Goal: Navigation & Orientation: Find specific page/section

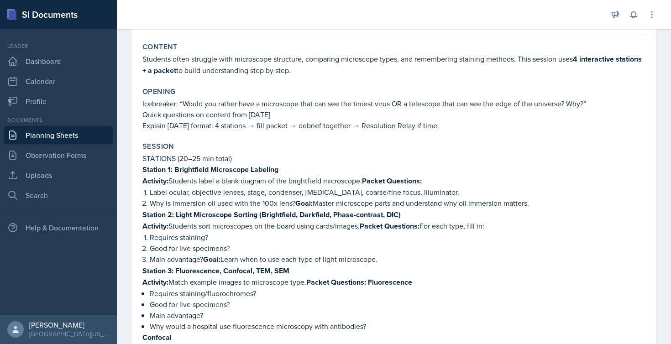
scroll to position [78, 0]
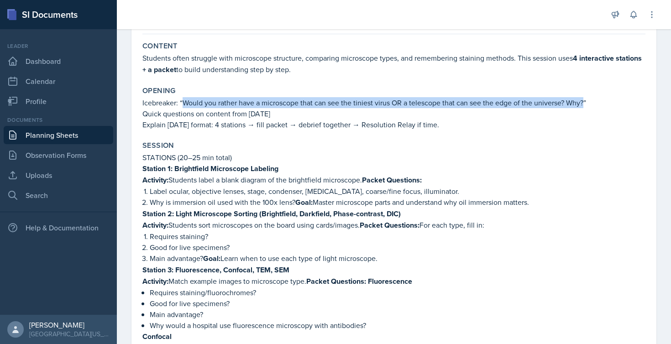
drag, startPoint x: 185, startPoint y: 103, endPoint x: 586, endPoint y: 100, distance: 401.5
click at [586, 100] on p "Icebreaker: “Would you rather have a microscope that can see the tiniest virus …" at bounding box center [393, 102] width 503 height 11
copy p "Would you rather have a microscope that can see the tiniest virus OR a telescop…"
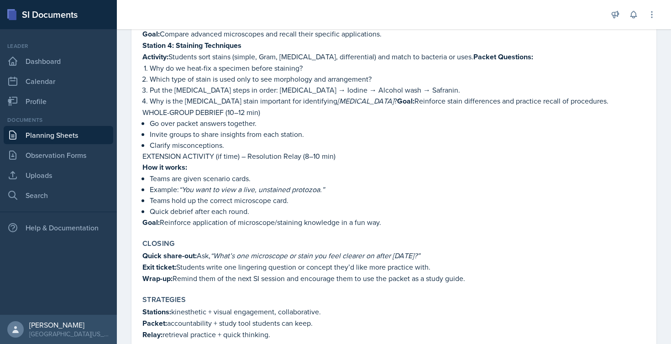
scroll to position [533, 0]
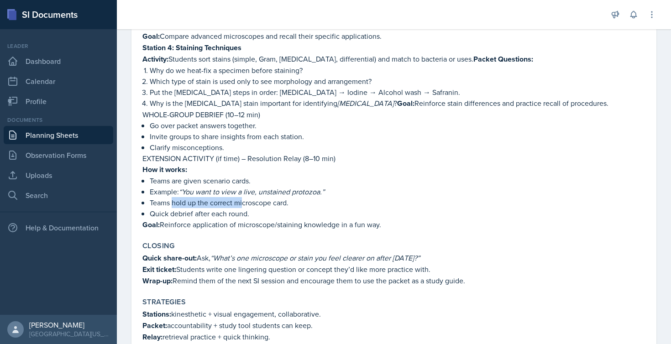
drag, startPoint x: 174, startPoint y: 203, endPoint x: 244, endPoint y: 200, distance: 70.0
click at [244, 200] on p "Teams hold up the correct microscope card." at bounding box center [398, 202] width 496 height 11
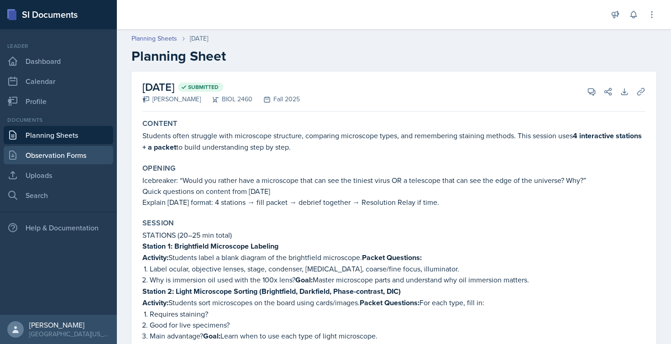
scroll to position [0, 0]
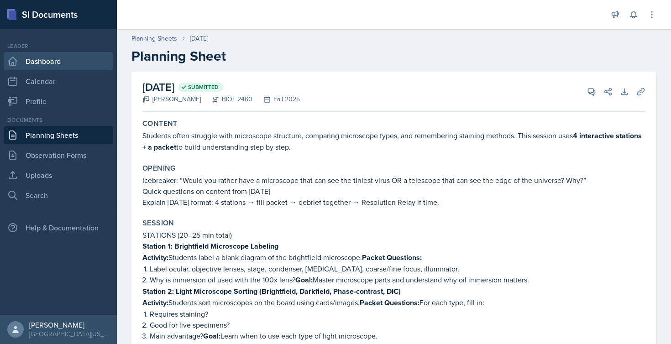
click at [72, 57] on link "Dashboard" at bounding box center [59, 61] width 110 height 18
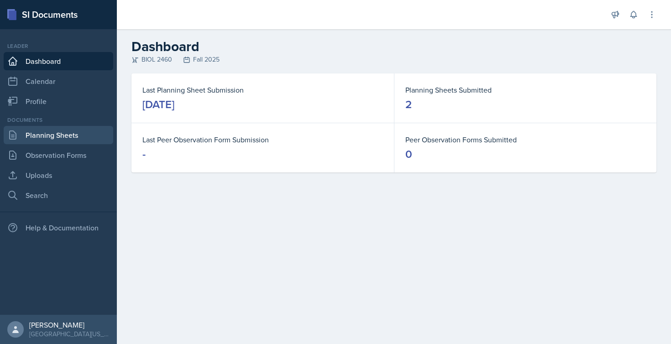
click at [59, 135] on link "Planning Sheets" at bounding box center [59, 135] width 110 height 18
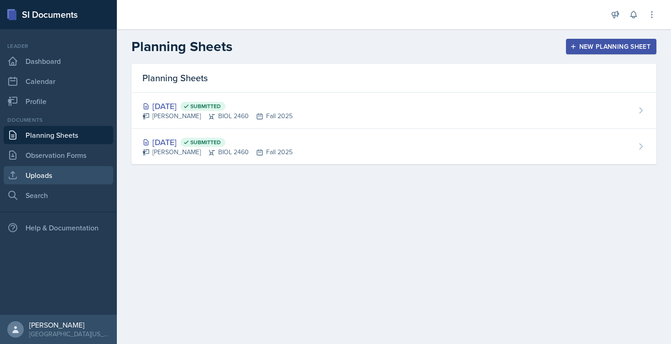
click at [55, 173] on link "Uploads" at bounding box center [59, 175] width 110 height 18
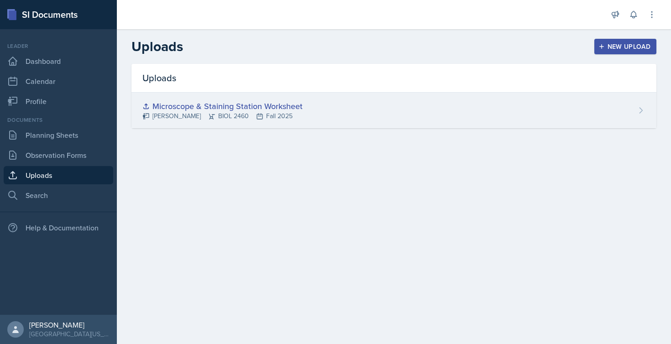
click at [239, 106] on div "Microscope & Staining Station Worksheet" at bounding box center [222, 106] width 160 height 12
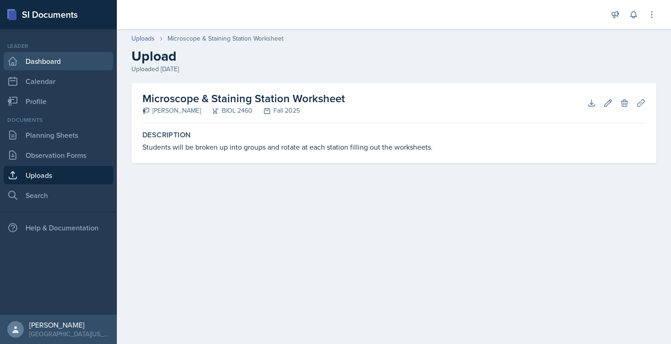
click at [47, 59] on link "Dashboard" at bounding box center [59, 61] width 110 height 18
